Goal: Information Seeking & Learning: Learn about a topic

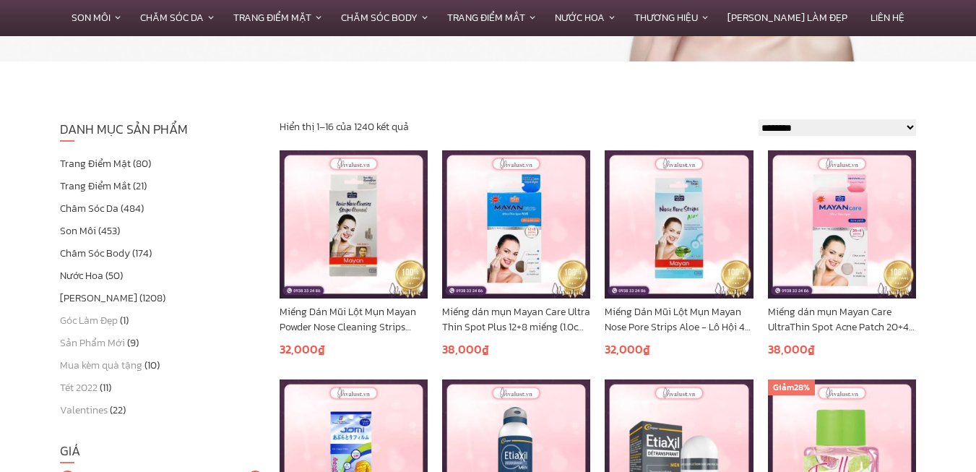
scroll to position [238, 0]
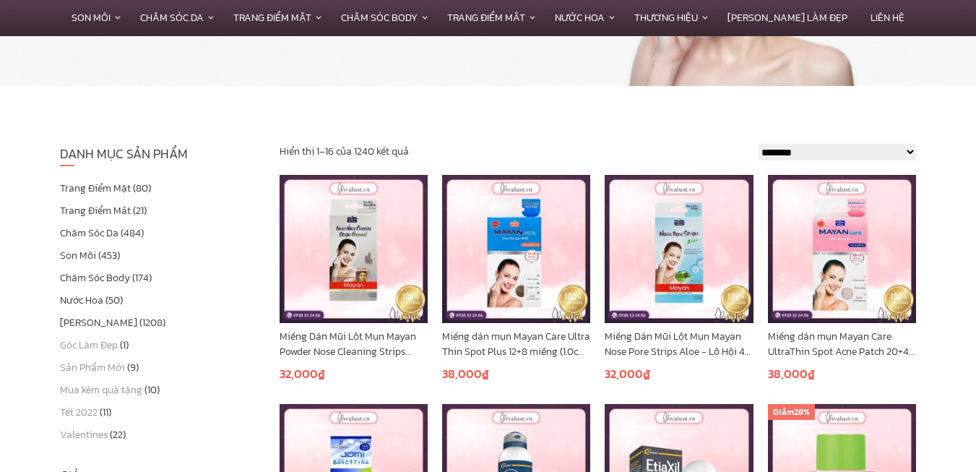
click at [110, 230] on link "Chăm Sóc Da" at bounding box center [89, 232] width 58 height 15
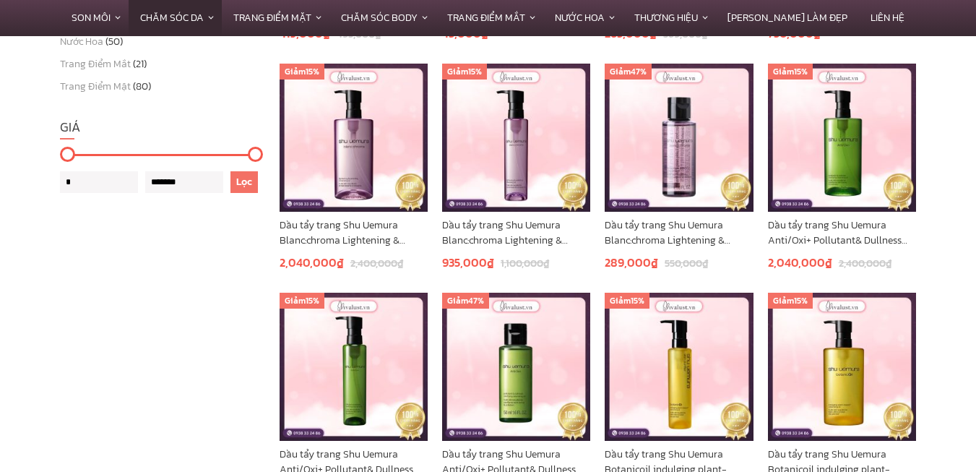
scroll to position [1011, 0]
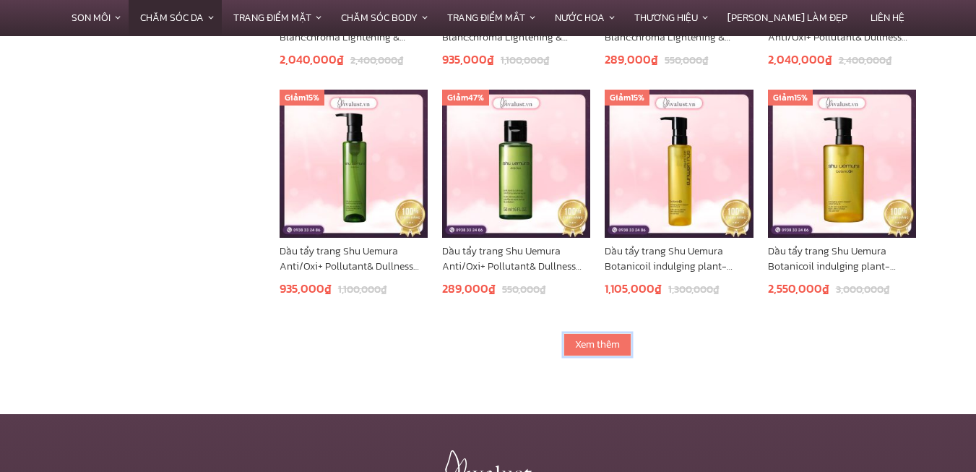
click at [601, 347] on link "Xem thêm" at bounding box center [597, 344] width 68 height 23
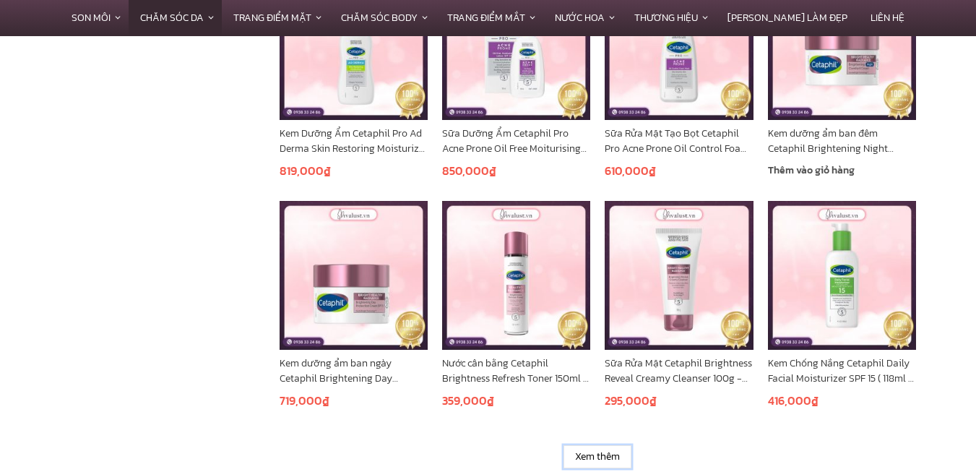
scroll to position [1950, 0]
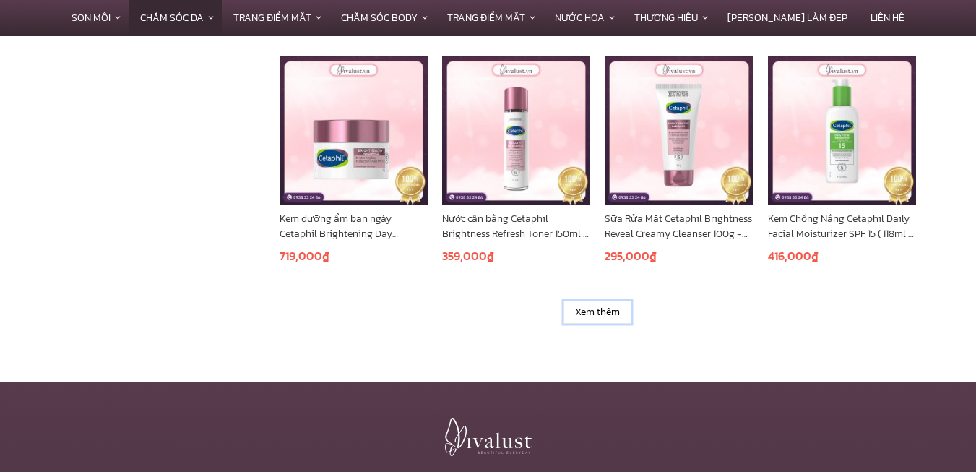
click at [601, 316] on link "Xem thêm" at bounding box center [597, 311] width 68 height 23
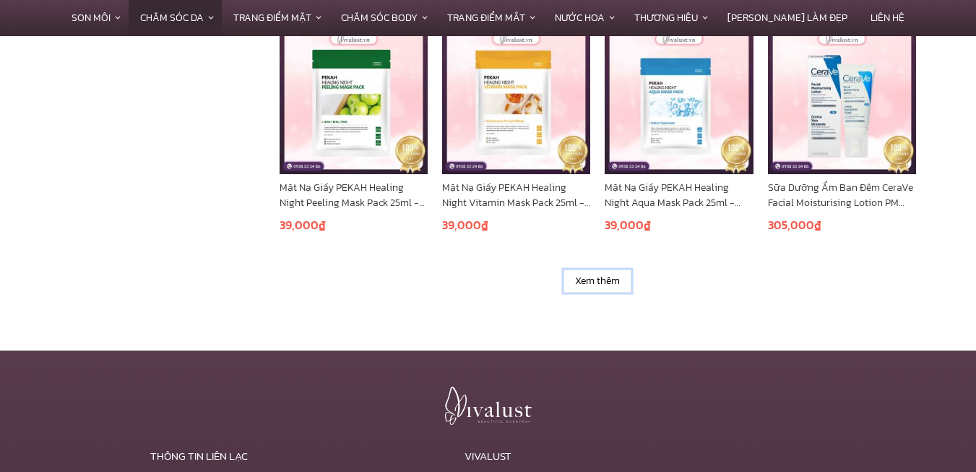
scroll to position [2888, 0]
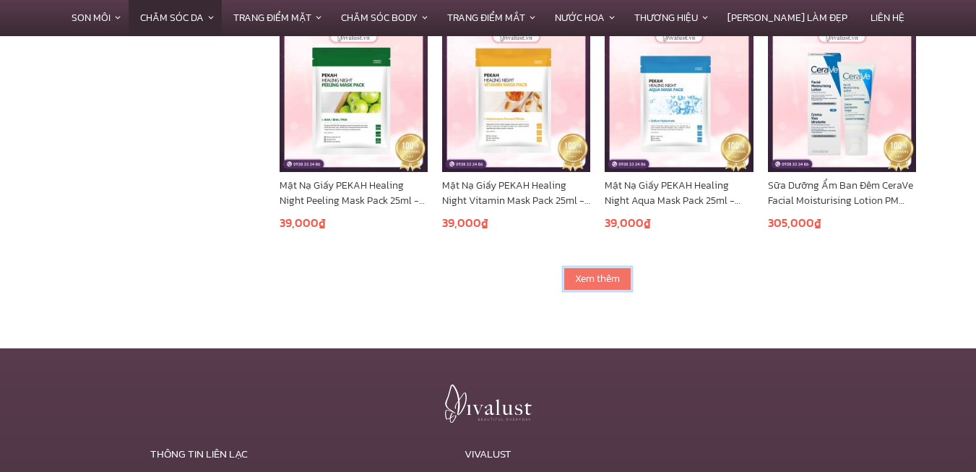
click at [601, 282] on link "Xem thêm" at bounding box center [597, 278] width 68 height 23
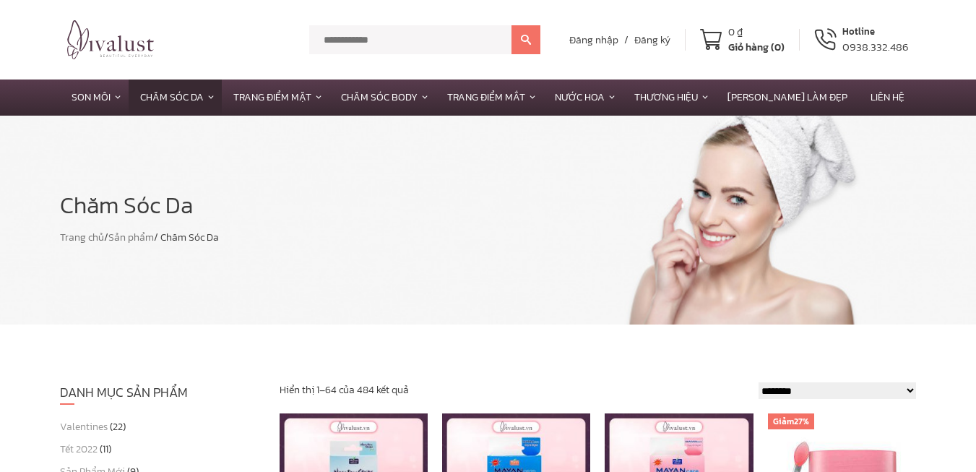
click at [410, 45] on input "text" at bounding box center [410, 39] width 202 height 29
type input "********"
click at [511, 25] on button at bounding box center [525, 39] width 29 height 29
click at [518, 40] on button at bounding box center [525, 39] width 29 height 29
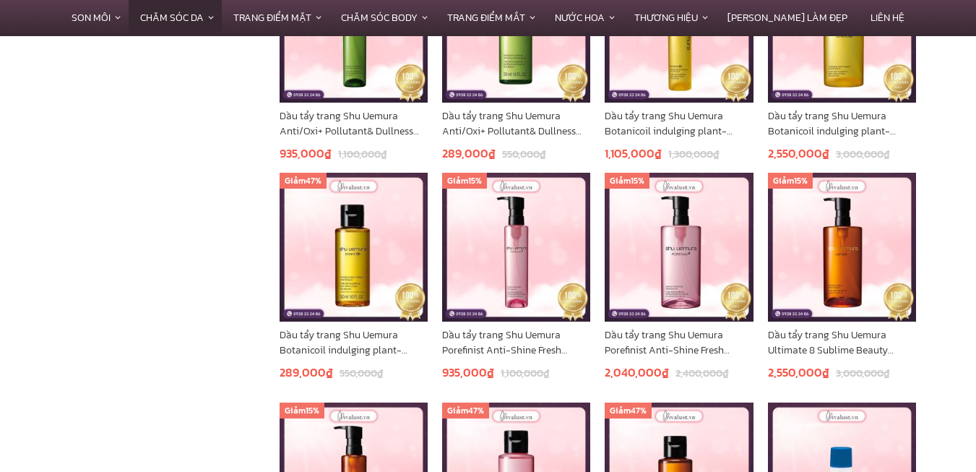
scroll to position [1155, 0]
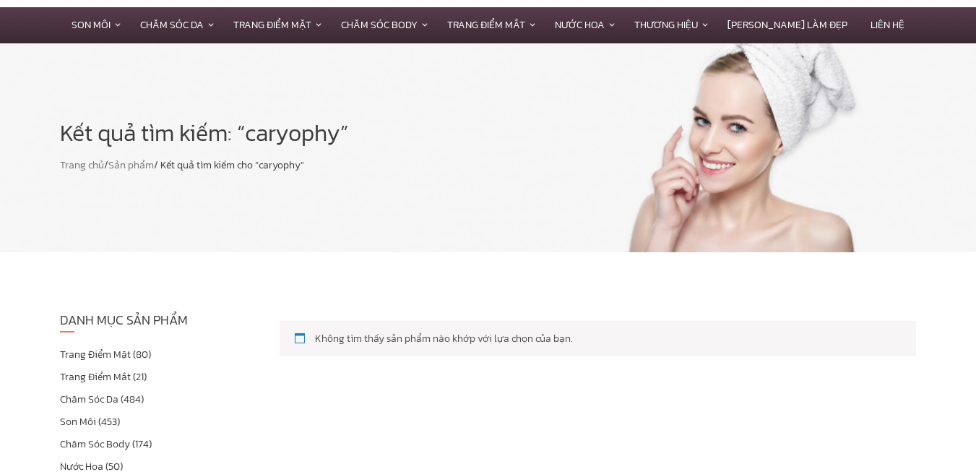
scroll to position [144, 0]
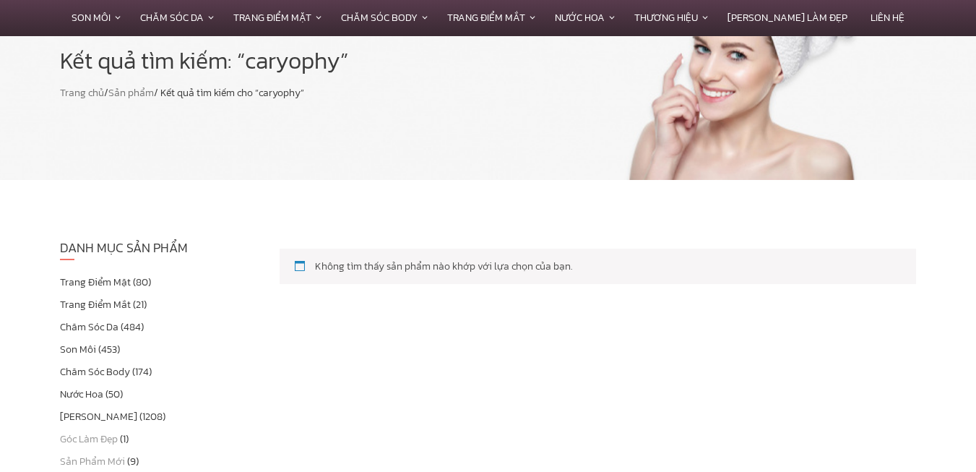
drag, startPoint x: 127, startPoint y: 342, endPoint x: 116, endPoint y: 323, distance: 21.7
click at [125, 342] on li "Son Môi (453)" at bounding box center [159, 349] width 198 height 15
click at [116, 323] on link "Chăm Sóc Da" at bounding box center [89, 326] width 58 height 15
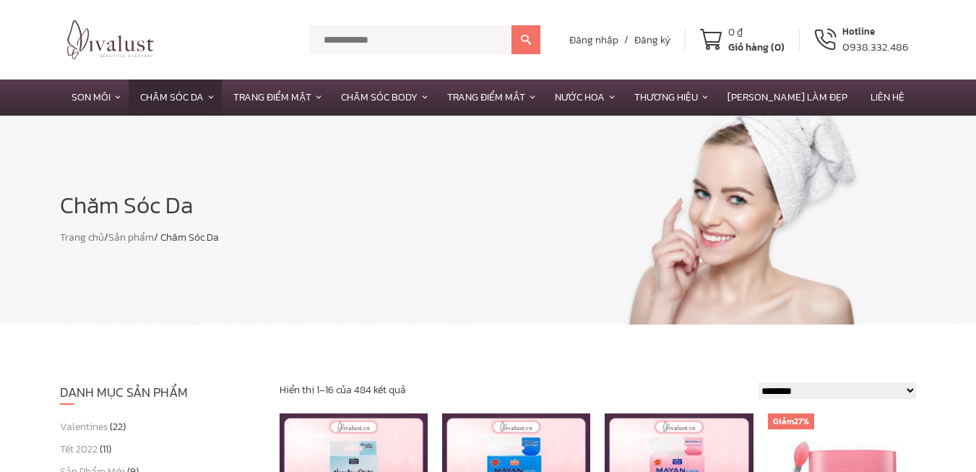
drag, startPoint x: 384, startPoint y: 58, endPoint x: 383, endPoint y: 48, distance: 10.2
click at [384, 58] on div "******* Đăng nhập / Đăng ký 0 ₫ Giỏ hàng (0) Hotline 0938.332.486" at bounding box center [488, 39] width 856 height 53
click at [382, 46] on input "text" at bounding box center [410, 39] width 202 height 29
type input "******"
click at [511, 25] on button at bounding box center [525, 39] width 29 height 29
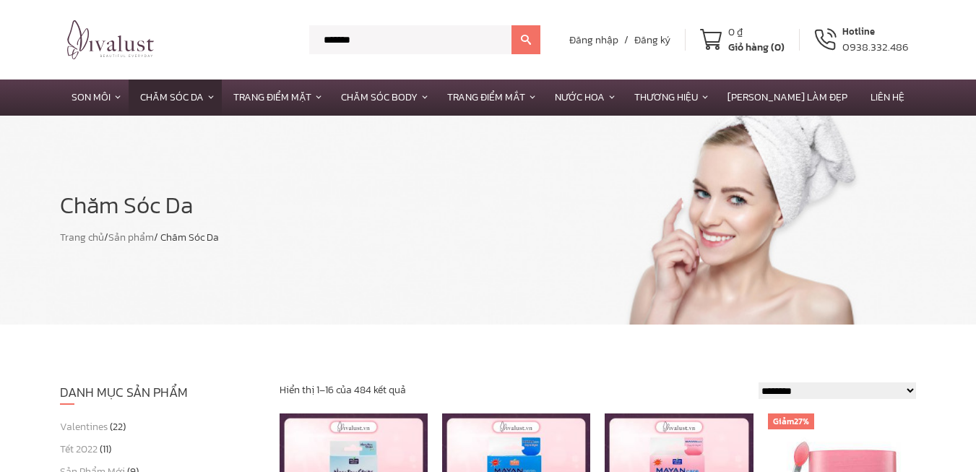
click at [531, 41] on icon at bounding box center [526, 40] width 10 height 10
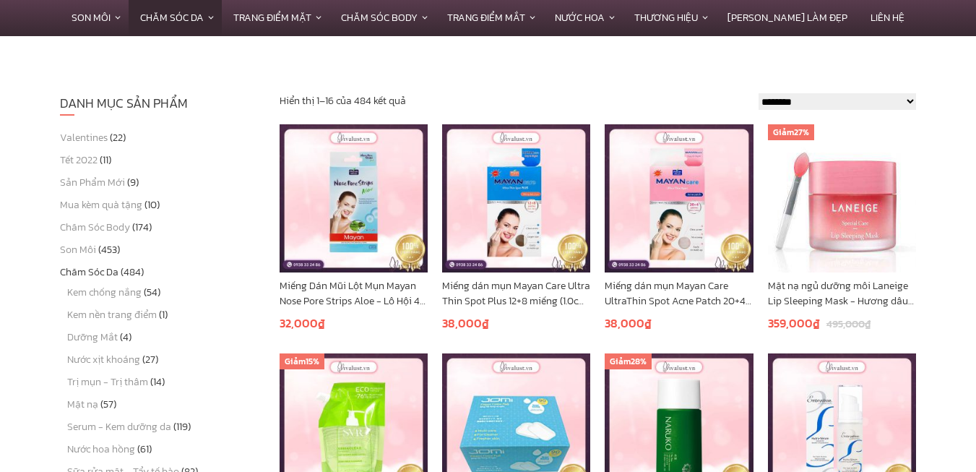
scroll to position [336, 0]
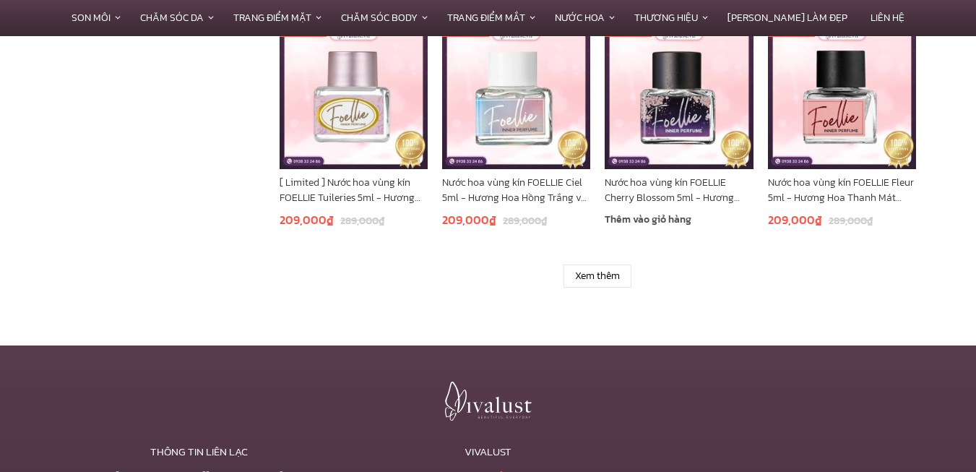
scroll to position [1011, 0]
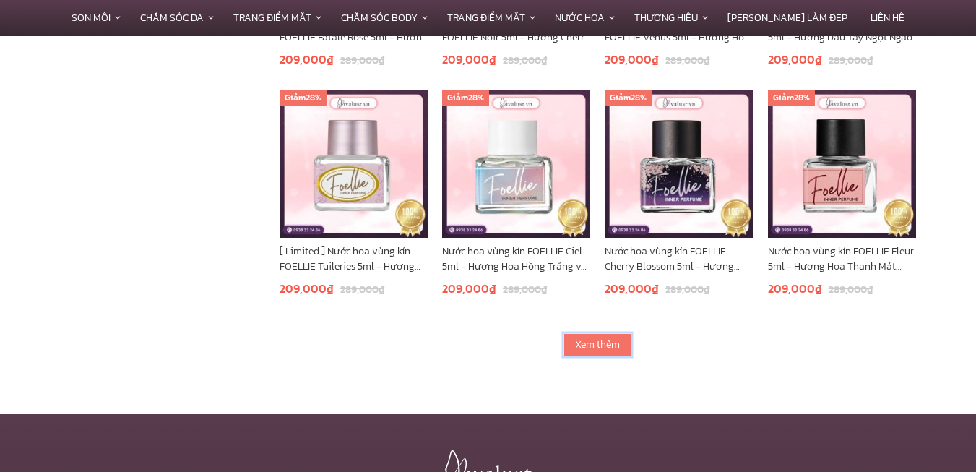
click at [588, 352] on link "Xem thêm" at bounding box center [597, 344] width 68 height 23
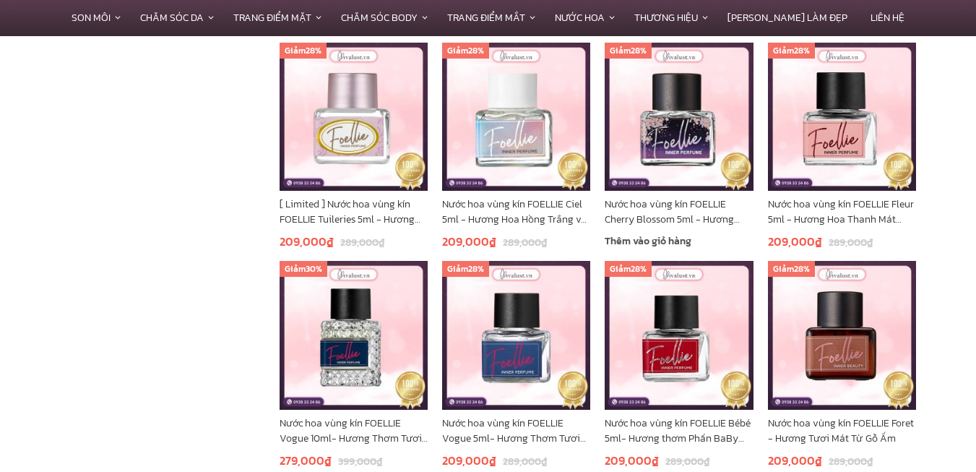
scroll to position [1083, 0]
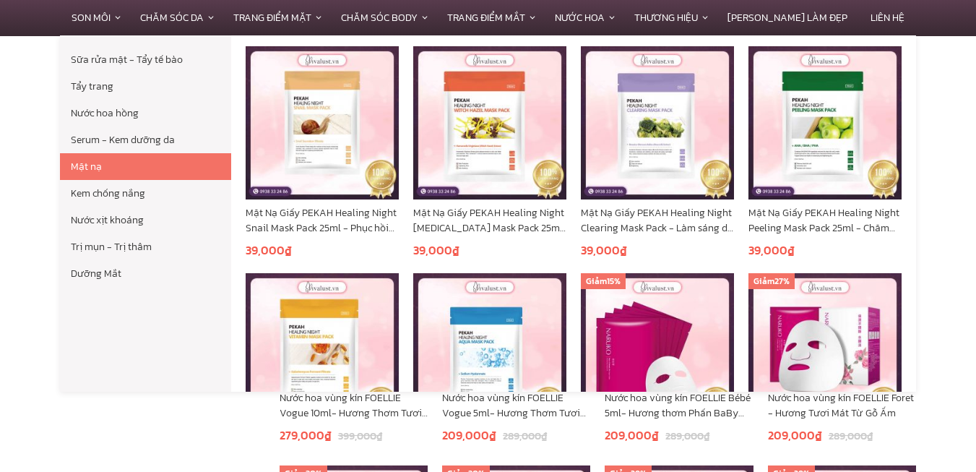
click at [115, 157] on link "Mặt nạ" at bounding box center [145, 166] width 171 height 27
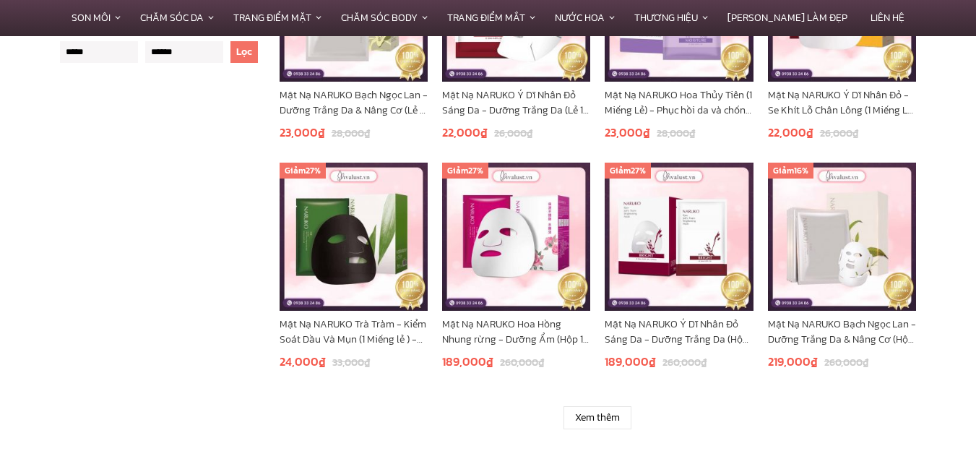
scroll to position [939, 0]
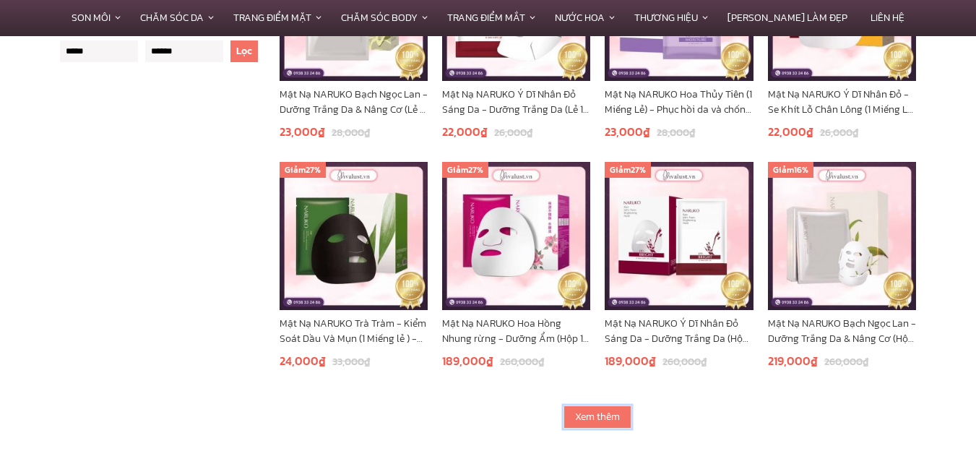
click at [574, 418] on link "Xem thêm" at bounding box center [597, 416] width 68 height 23
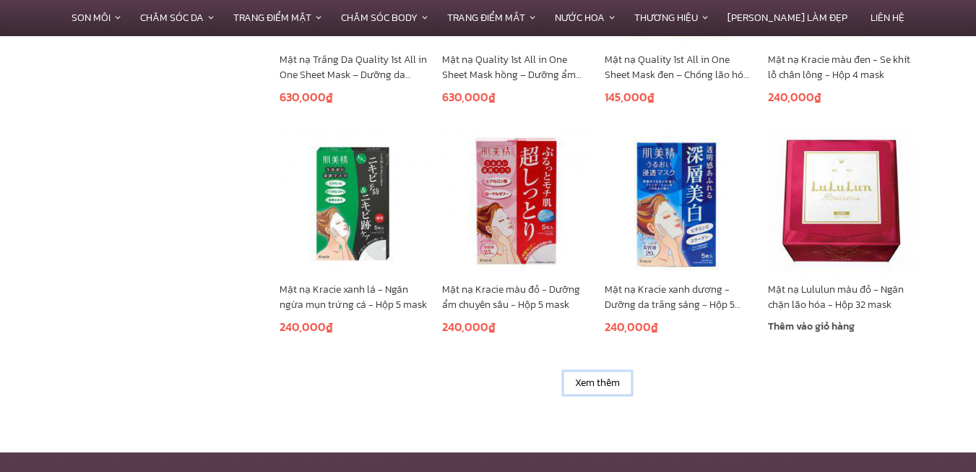
scroll to position [1950, 0]
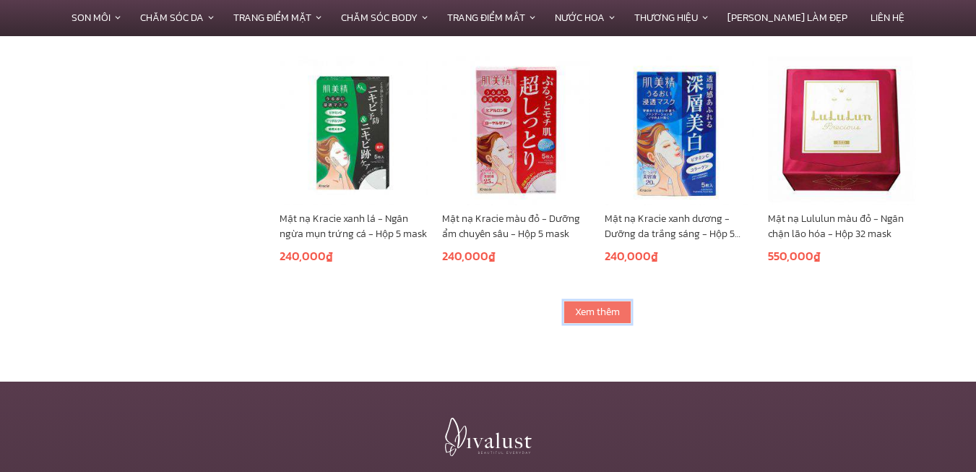
click at [594, 308] on link "Xem thêm" at bounding box center [597, 311] width 68 height 23
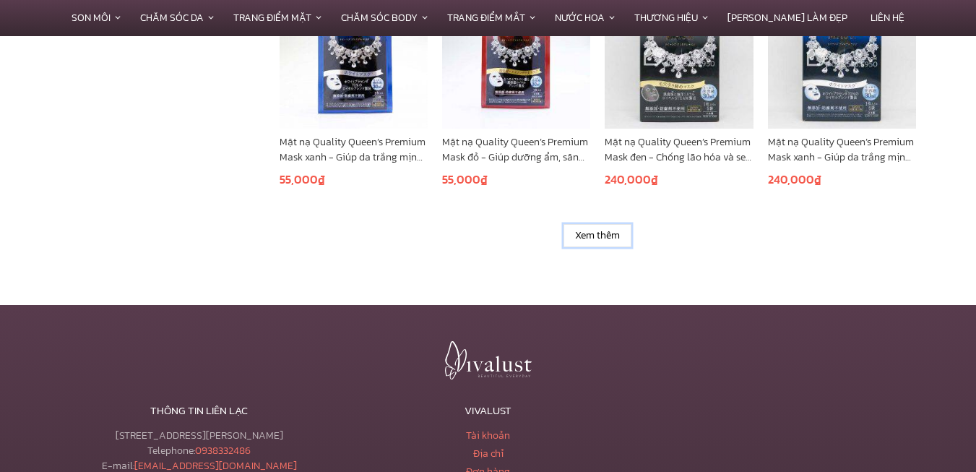
scroll to position [2960, 0]
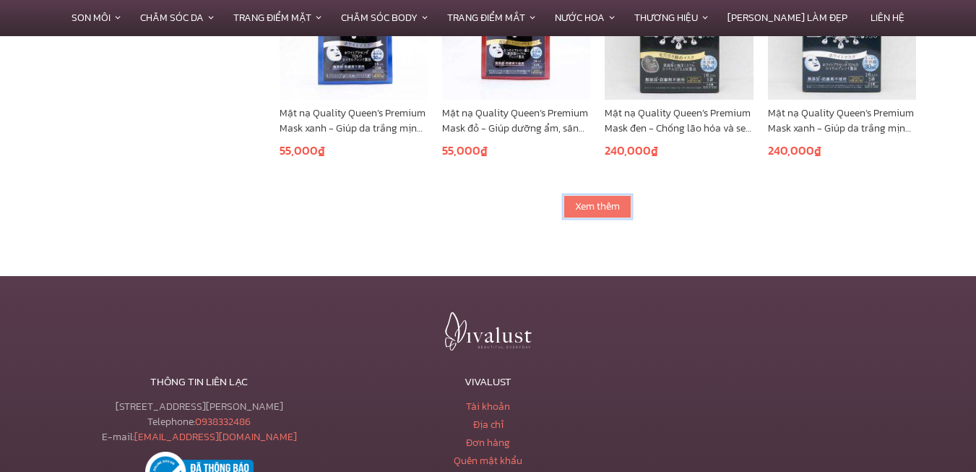
click at [580, 201] on link "Xem thêm" at bounding box center [597, 206] width 68 height 23
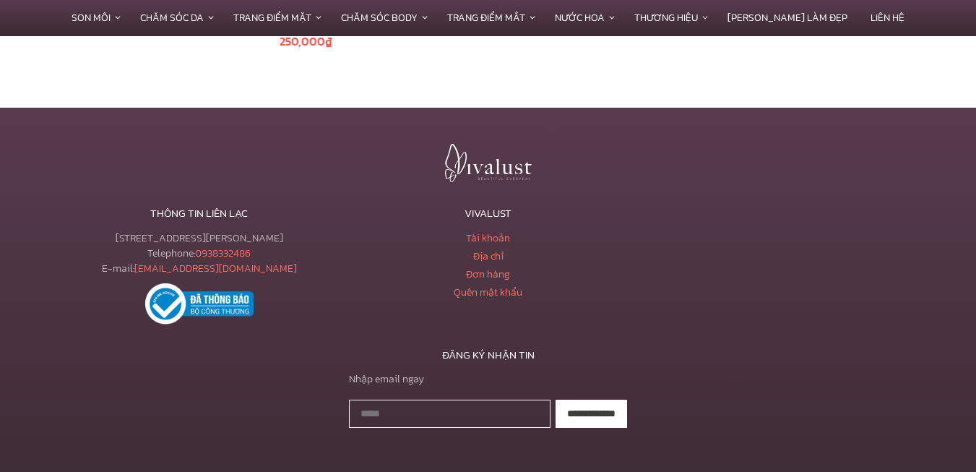
scroll to position [3678, 0]
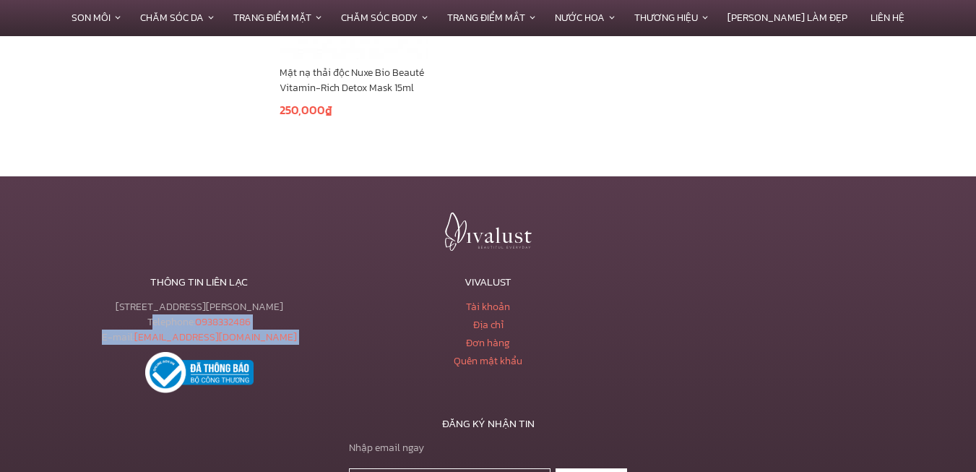
drag, startPoint x: 139, startPoint y: 322, endPoint x: 328, endPoint y: 349, distance: 190.4
click at [328, 349] on div "THÔNG TIN LIÊN LẠC [STREET_ADDRESS][PERSON_NAME] Telephone: [PHONE_NUMBER] E-ma…" at bounding box center [199, 337] width 289 height 126
copy div "Telephone: [PHONE_NUMBER] E-mail: [EMAIL_ADDRESS][DOMAIN_NAME]"
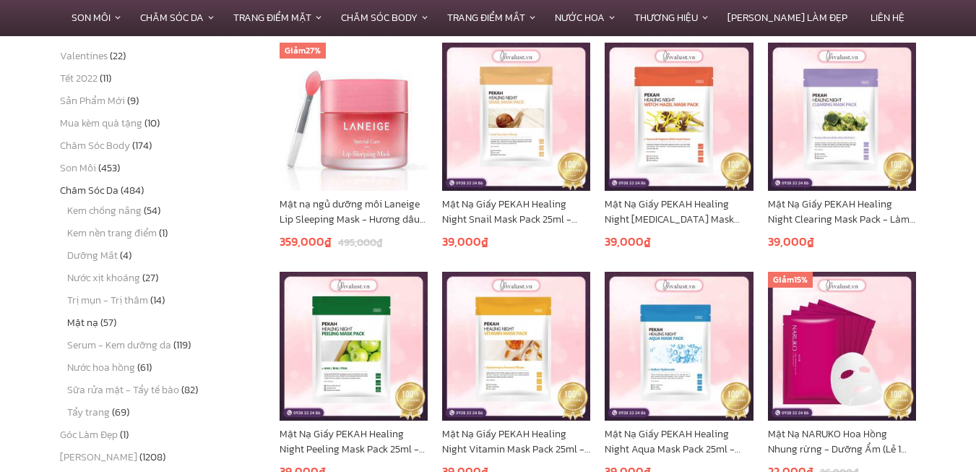
scroll to position [0, 0]
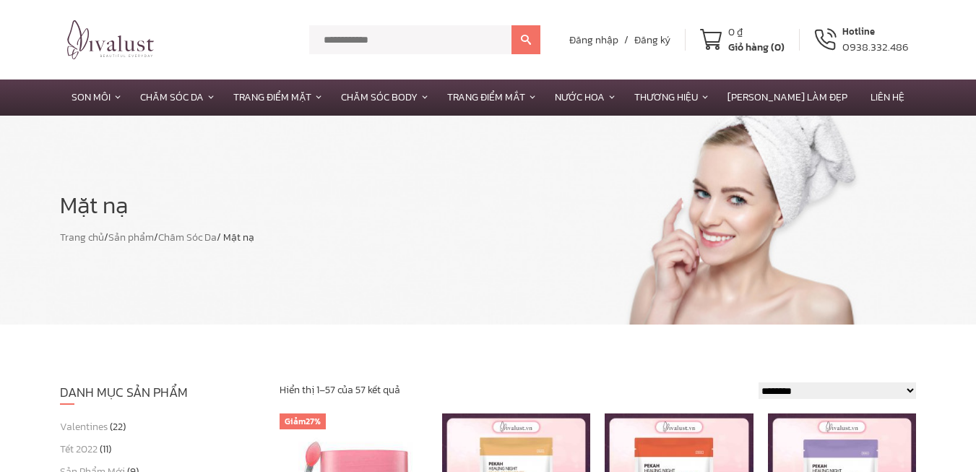
click at [108, 35] on img at bounding box center [110, 39] width 87 height 39
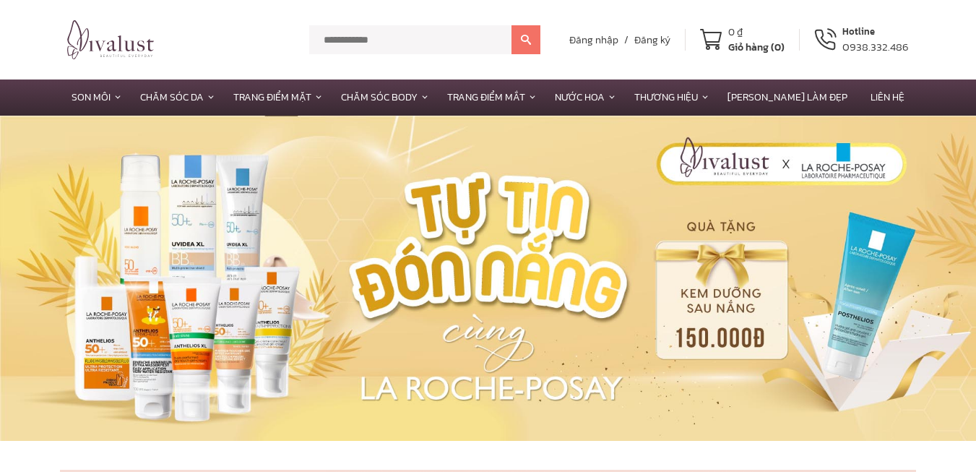
click at [945, 64] on div "******* Đăng nhập / Đăng ký 0 ₫ Giỏ hàng (0) Hotline 0938.332.486" at bounding box center [488, 39] width 976 height 79
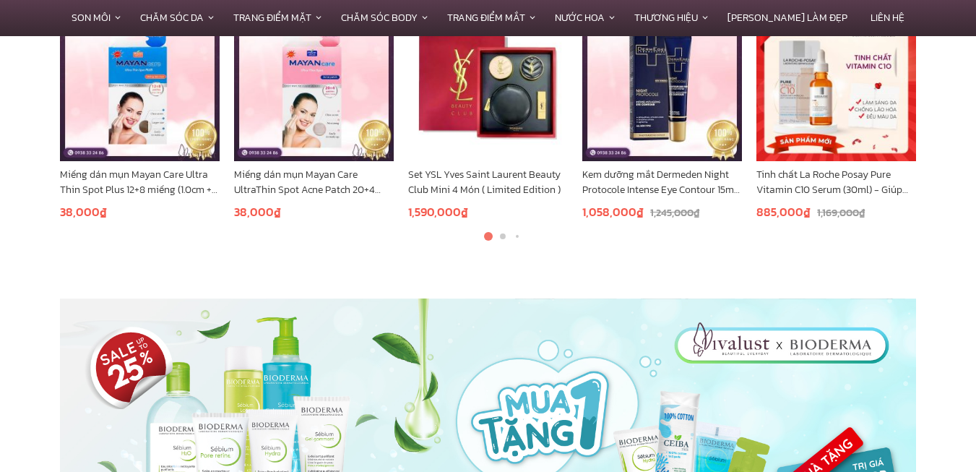
scroll to position [2527, 0]
